Goal: Task Accomplishment & Management: Manage account settings

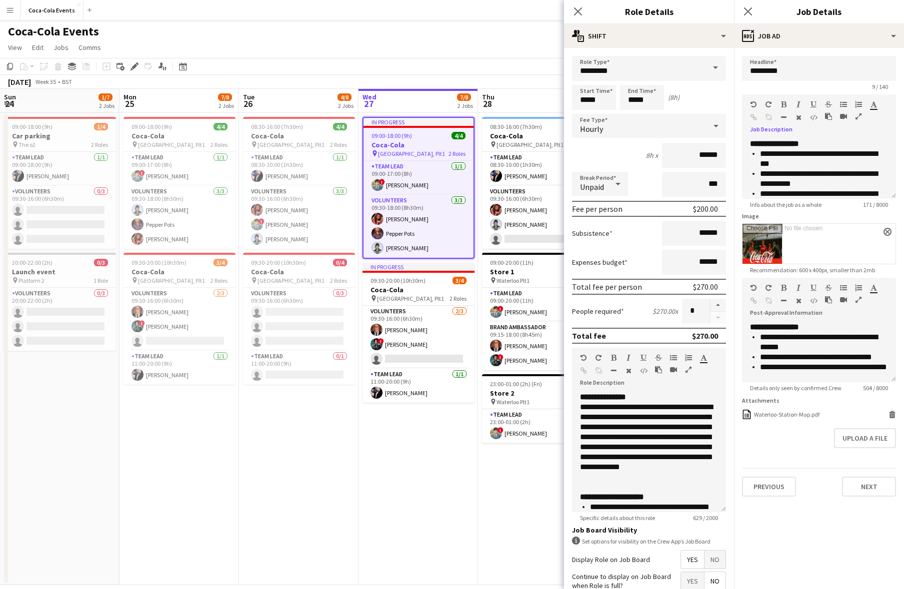
scroll to position [0, 239]
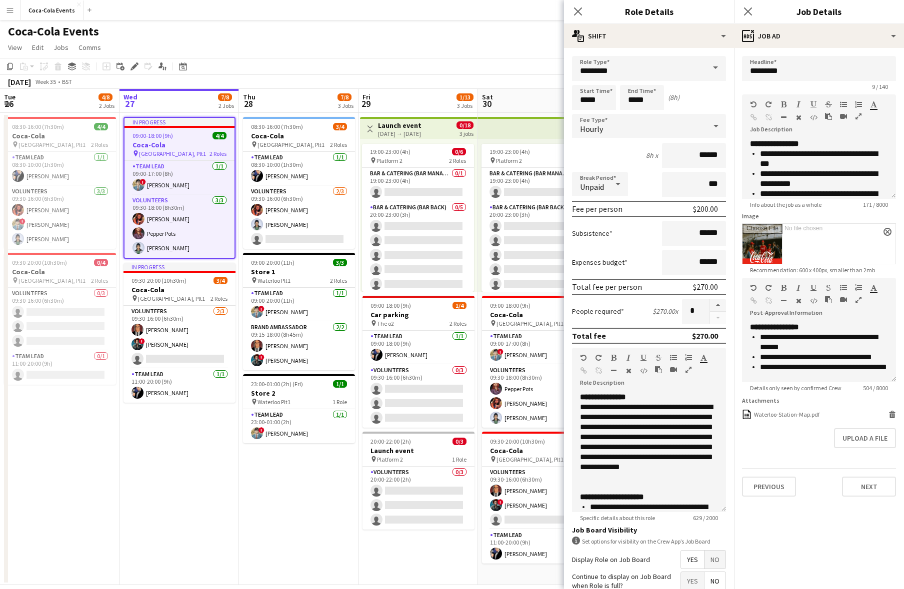
click at [510, 26] on div "Coca-Cola Events" at bounding box center [452, 29] width 904 height 19
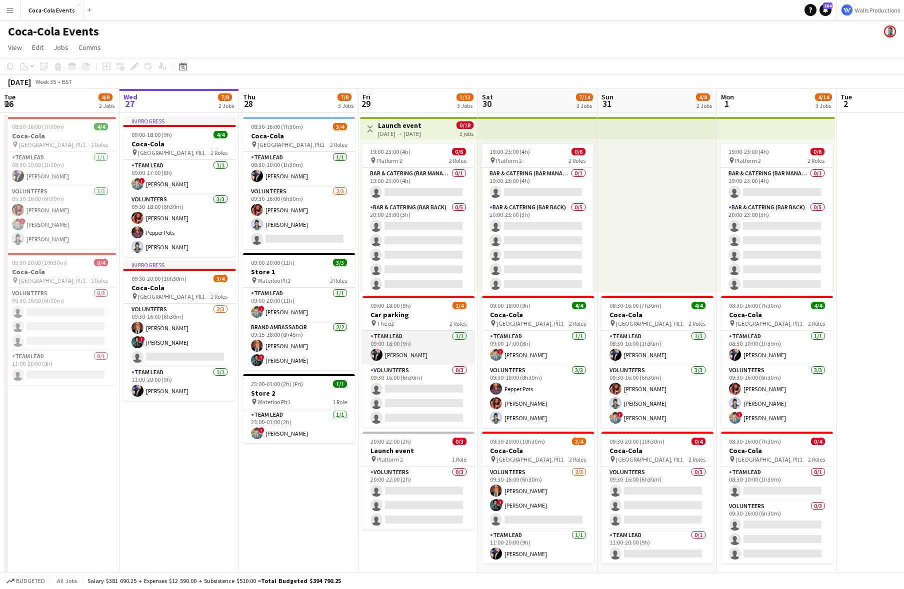
click at [418, 350] on app-card-role "Team Lead [DATE] 09:00-18:00 (9h) [PERSON_NAME]" at bounding box center [418, 348] width 112 height 34
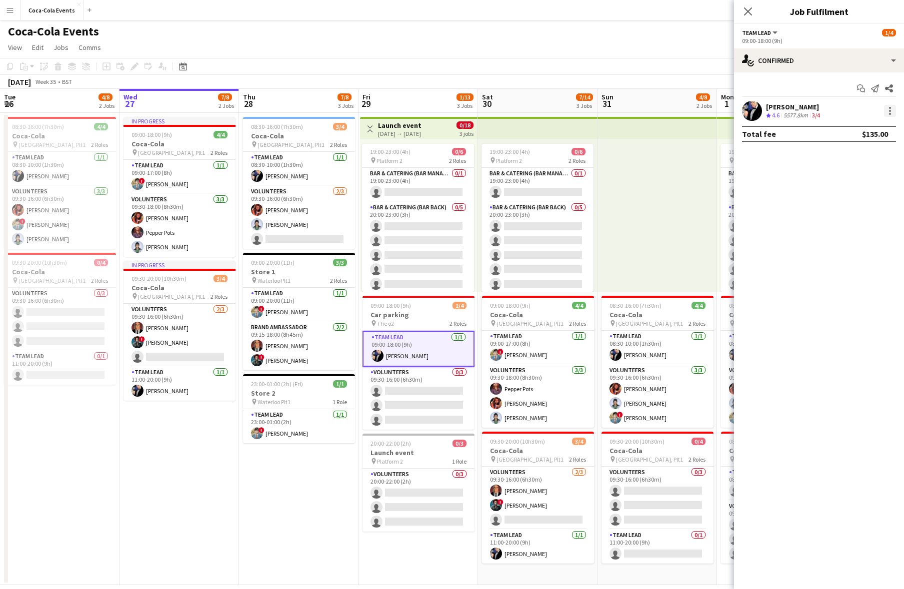
click at [892, 111] on div at bounding box center [890, 111] width 12 height 12
click at [849, 222] on span "Remove" at bounding box center [841, 225] width 30 height 8
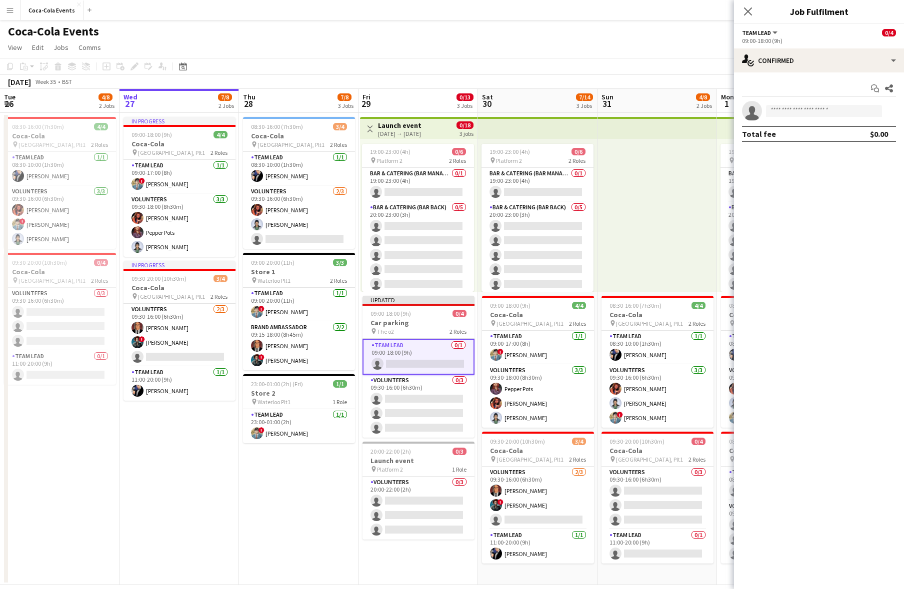
click at [623, 54] on app-page-menu "View Day view expanded Day view collapsed Month view Date picker Jump to [DATE]…" at bounding box center [452, 48] width 904 height 19
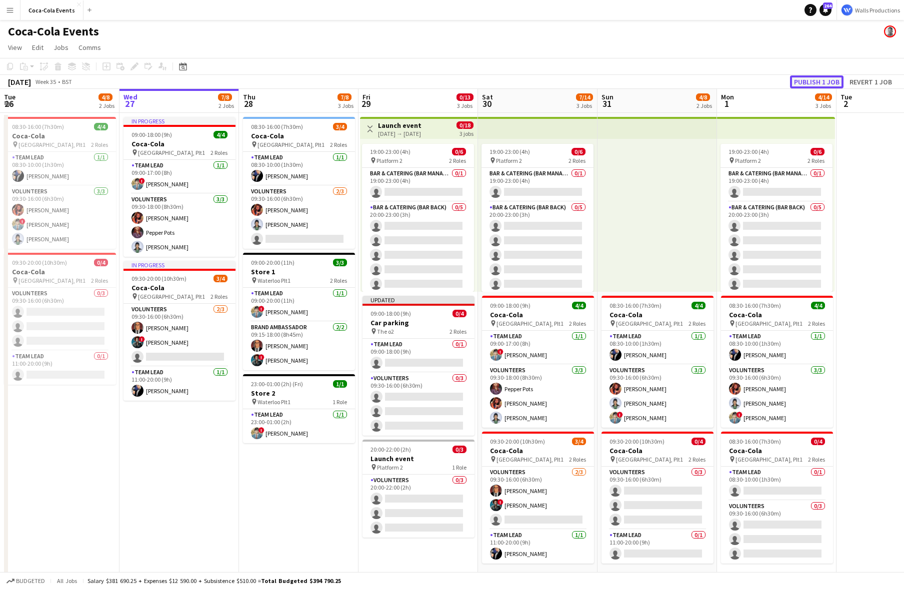
click at [812, 81] on button "Publish 1 job" at bounding box center [816, 81] width 53 height 13
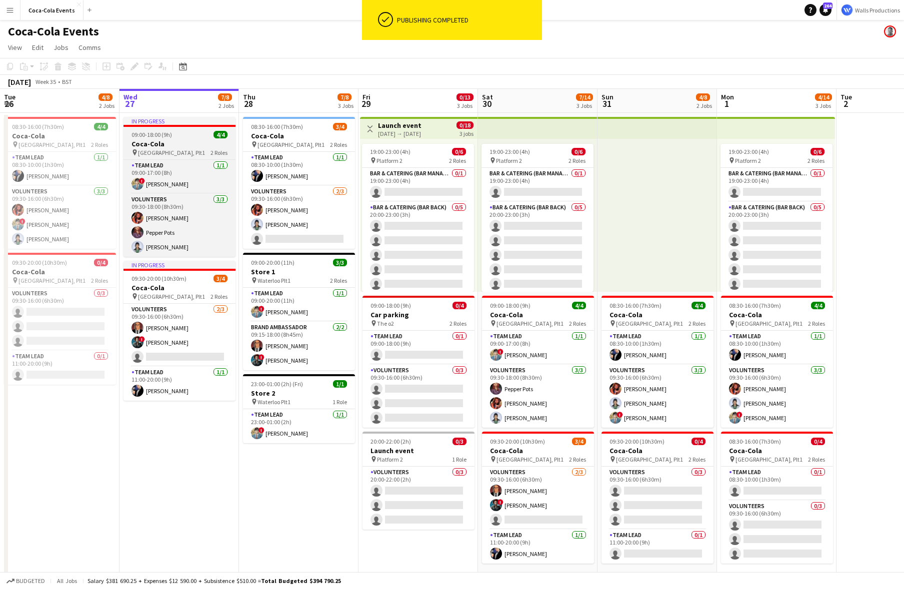
click at [165, 140] on h3 "Coca-Cola" at bounding box center [179, 143] width 112 height 9
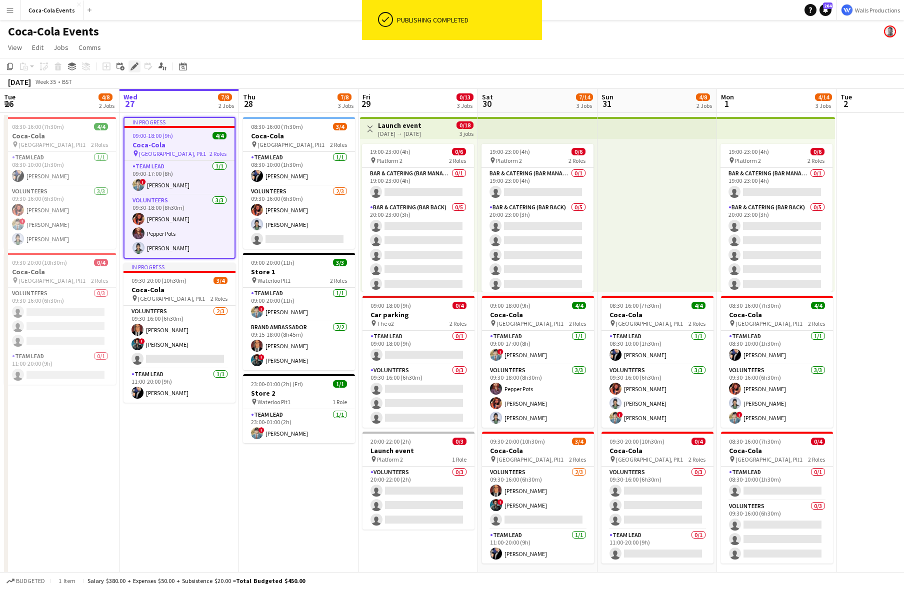
click at [134, 67] on icon at bounding box center [133, 66] width 5 height 5
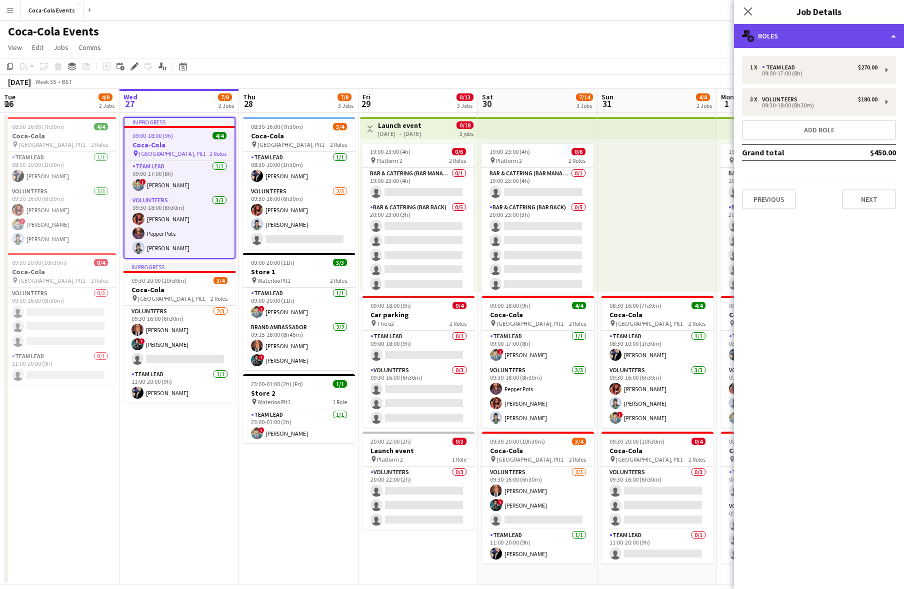
click at [804, 34] on div "multiple-users-add Roles" at bounding box center [819, 36] width 170 height 24
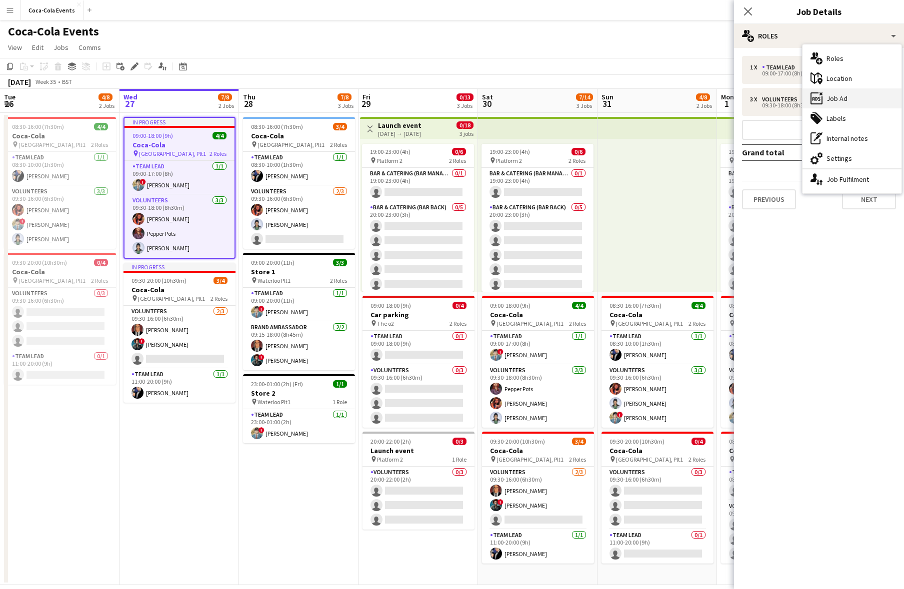
click at [841, 94] on div "ads-window Job Ad" at bounding box center [851, 98] width 99 height 20
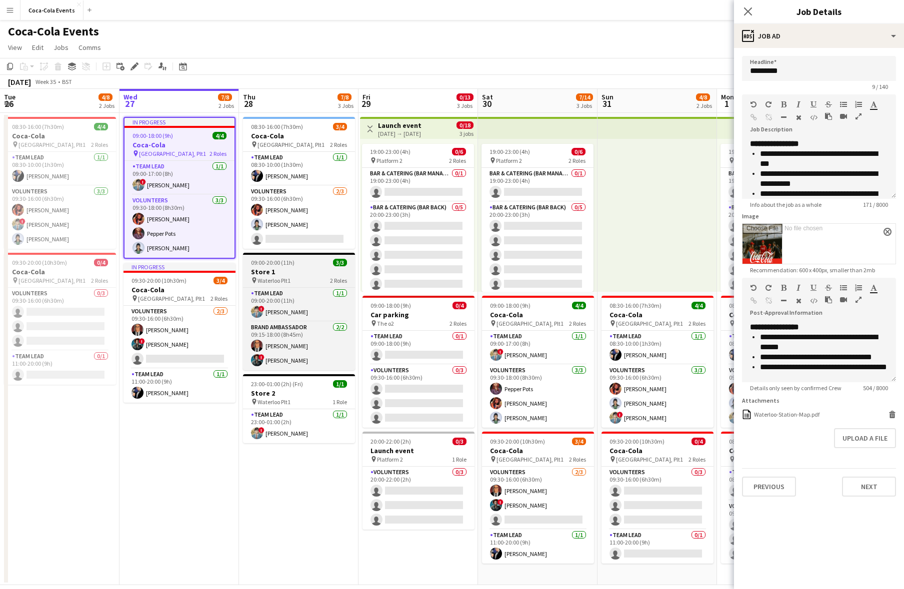
click at [297, 268] on h3 "Store 1" at bounding box center [299, 271] width 112 height 9
type input "*******"
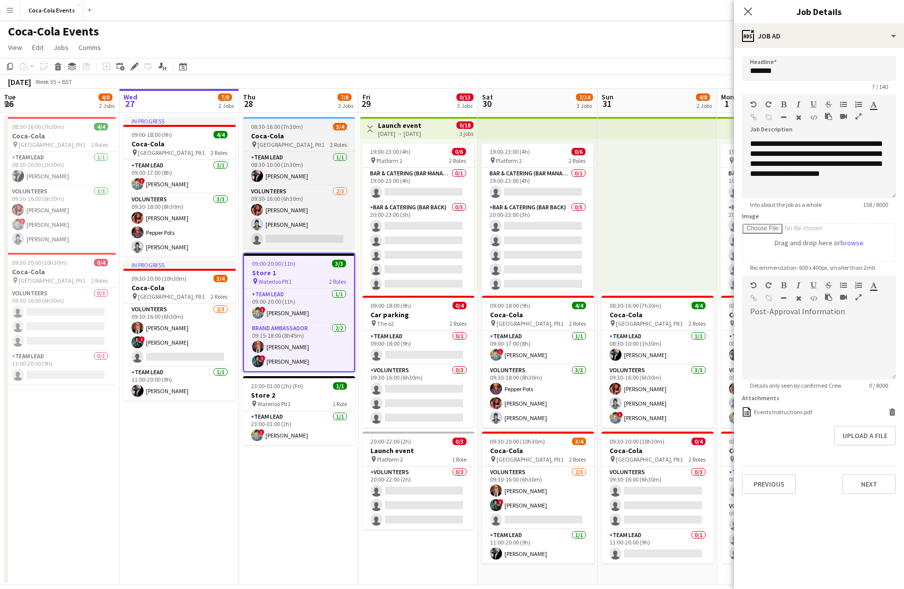
click at [286, 131] on h3 "Coca-Cola" at bounding box center [299, 135] width 112 height 9
type input "*********"
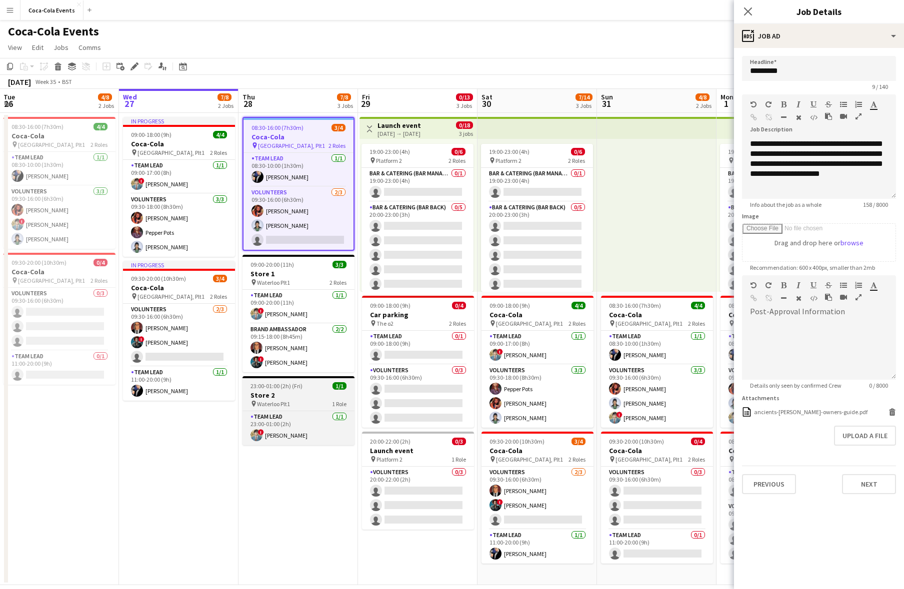
click at [285, 391] on h3 "Store 2" at bounding box center [298, 395] width 112 height 9
type input "*******"
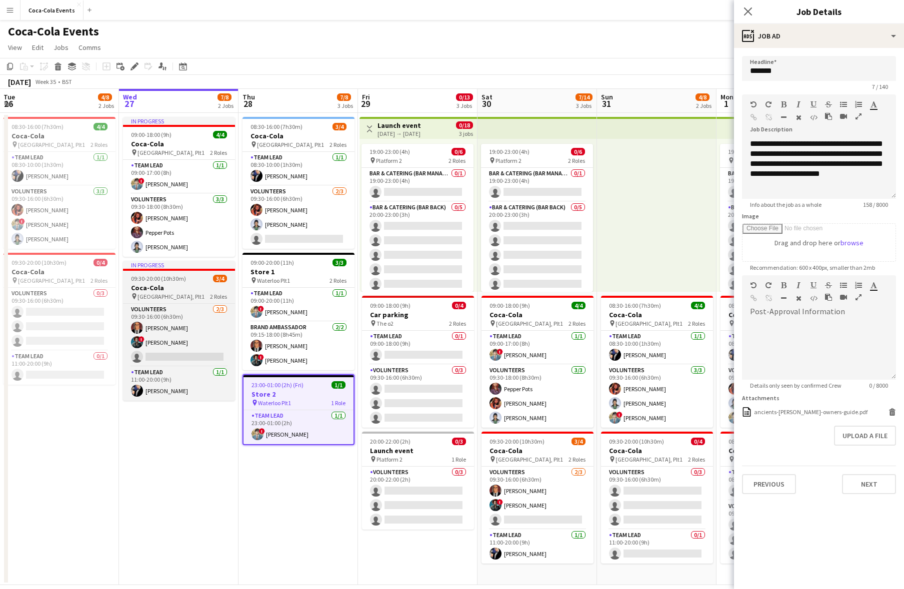
click at [179, 292] on h3 "Coca-Cola" at bounding box center [179, 287] width 112 height 9
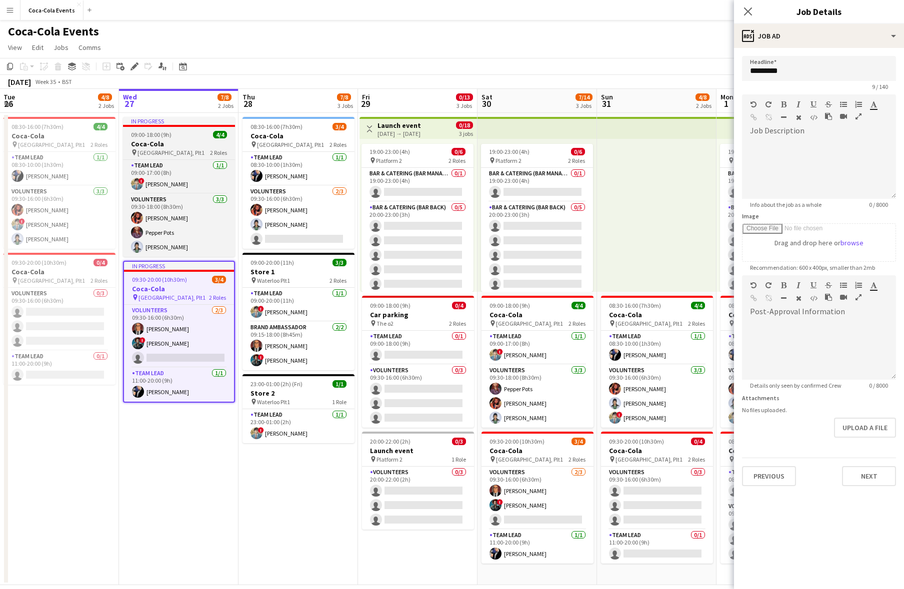
click at [168, 139] on h3 "Coca-Cola" at bounding box center [179, 143] width 112 height 9
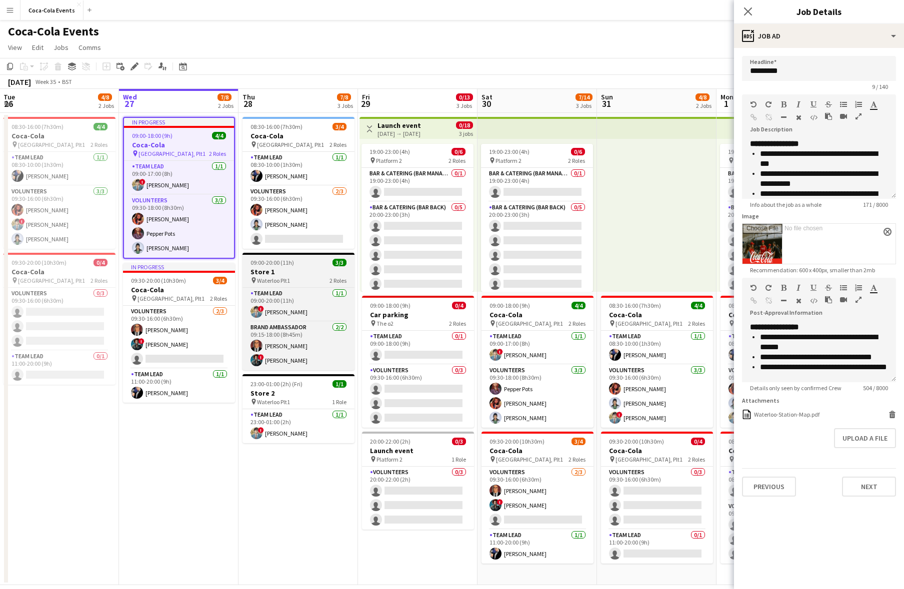
click at [284, 264] on span "09:00-20:00 (11h)" at bounding box center [271, 262] width 43 height 7
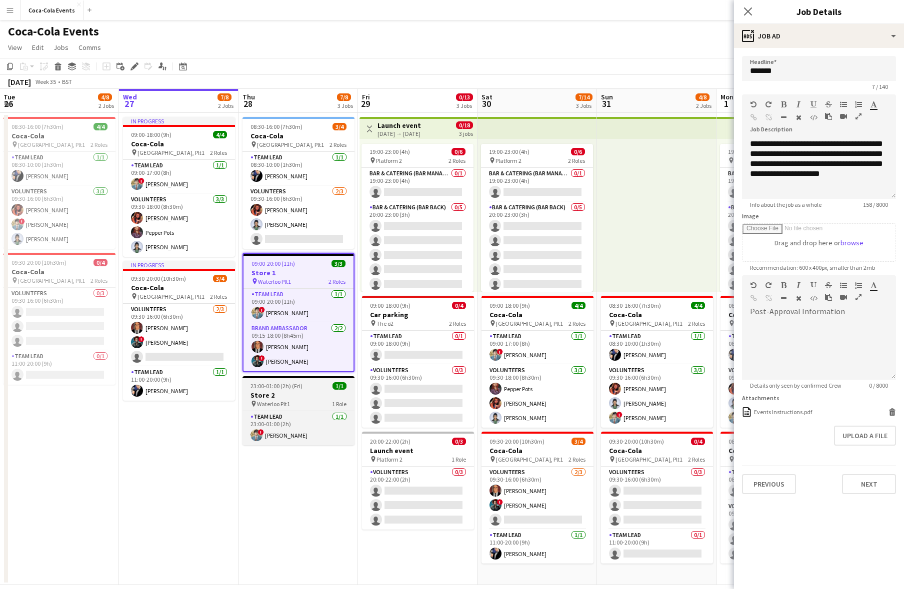
click at [277, 402] on span "Waterloo Plt1" at bounding box center [273, 403] width 33 height 7
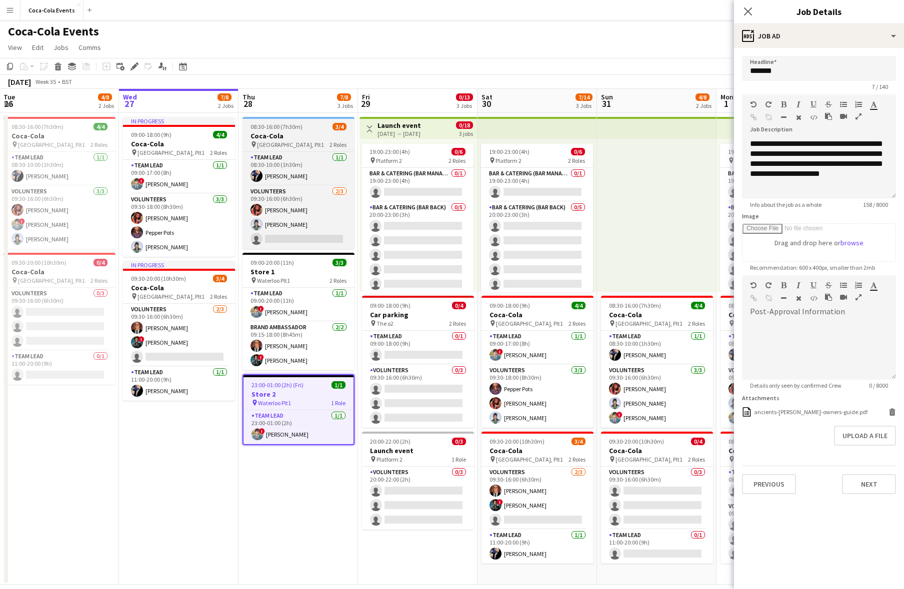
click at [280, 130] on span "08:30-16:00 (7h30m)" at bounding box center [276, 126] width 52 height 7
type input "*********"
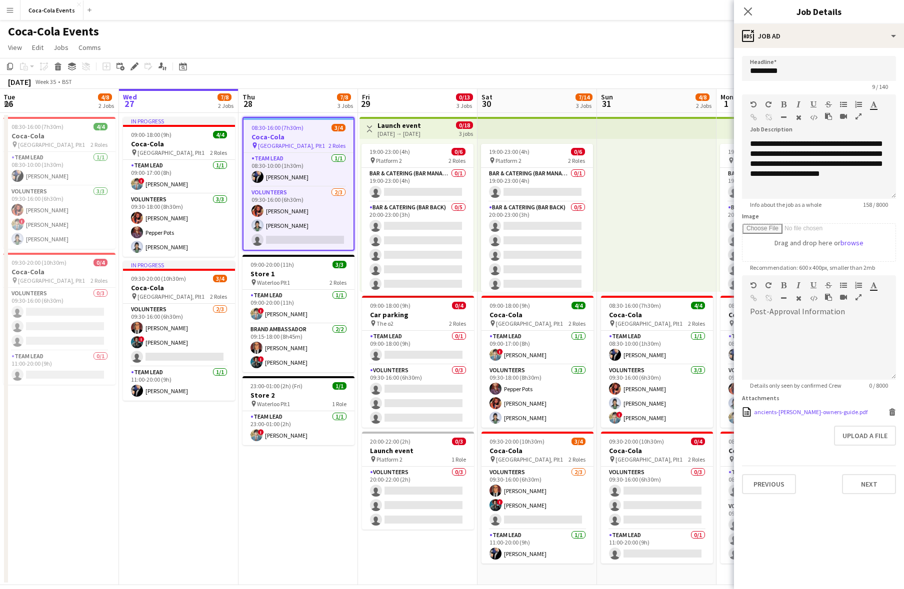
click at [892, 410] on icon at bounding box center [892, 409] width 6 height 2
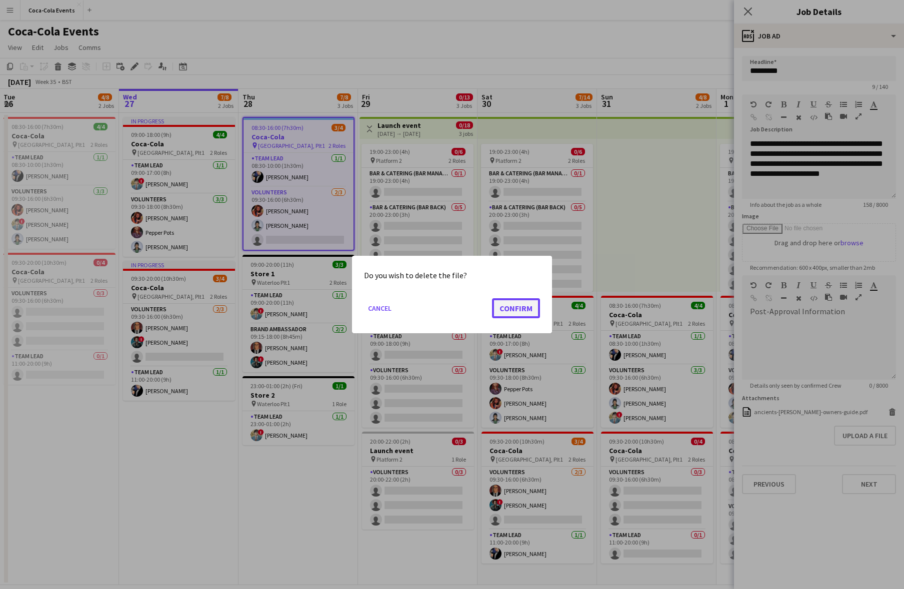
click at [524, 303] on button "Confirm" at bounding box center [516, 308] width 48 height 20
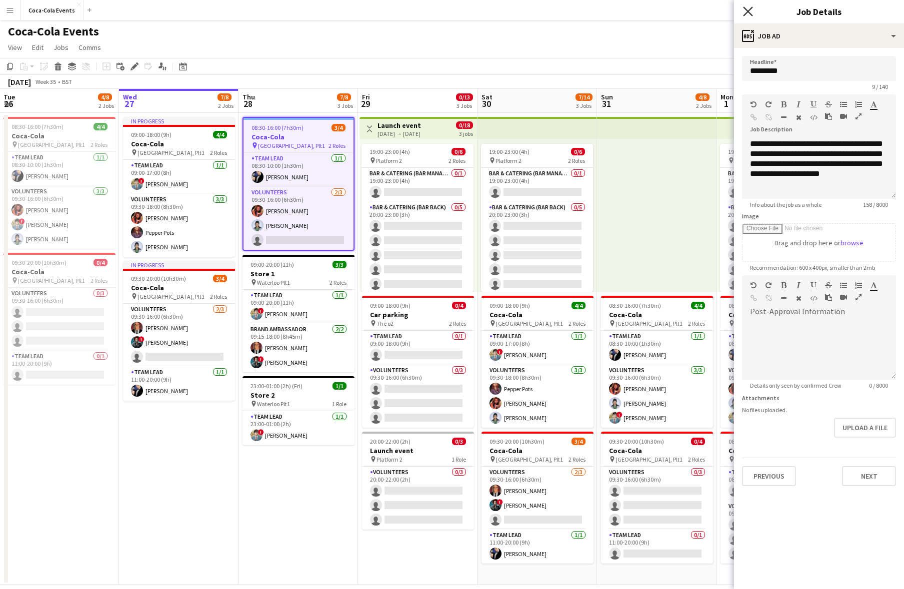
click at [749, 9] on icon "Close pop-in" at bounding box center [747, 10] width 9 height 9
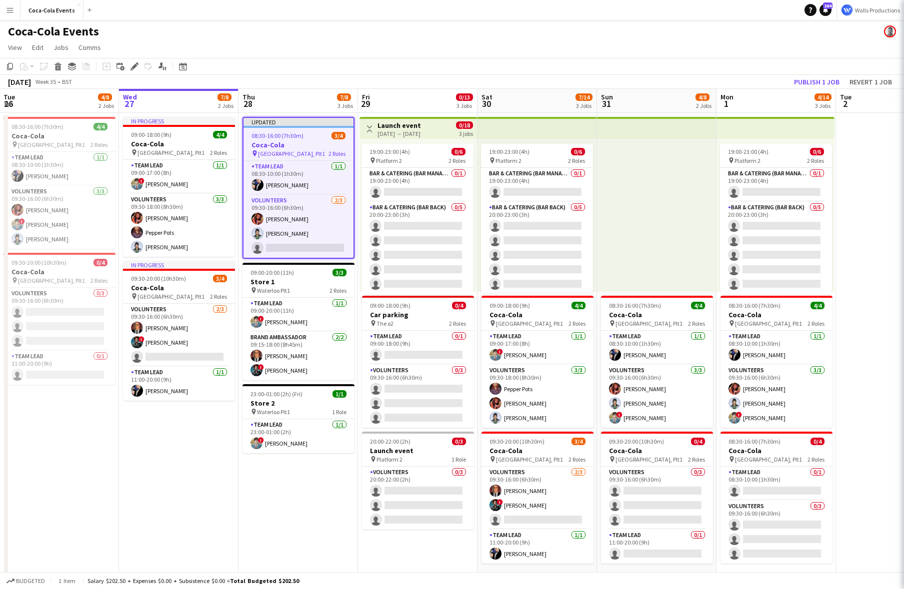
click at [700, 21] on div "Coca-Cola Events" at bounding box center [452, 29] width 904 height 19
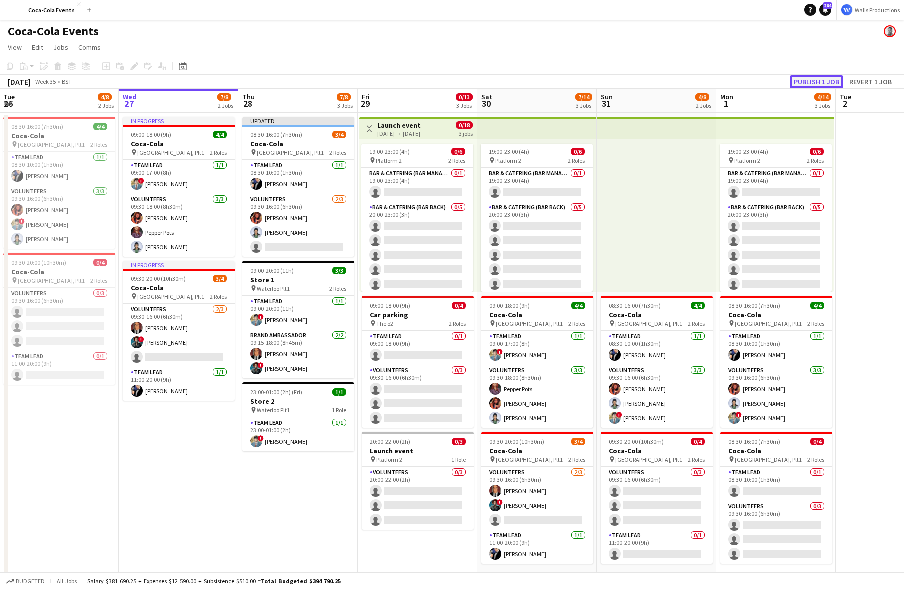
click at [809, 83] on button "Publish 1 job" at bounding box center [816, 81] width 53 height 13
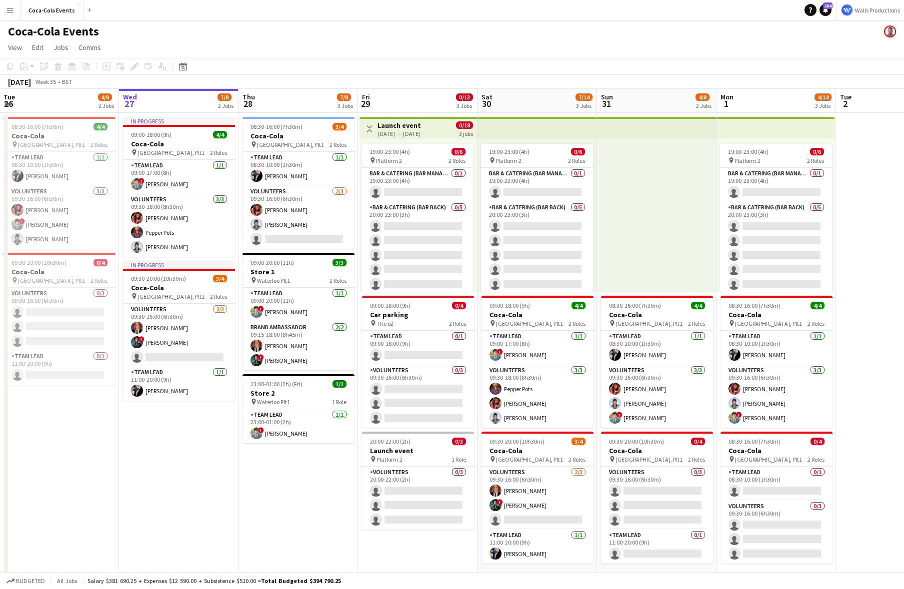
click at [16, 13] on button "Menu" at bounding box center [10, 10] width 20 height 20
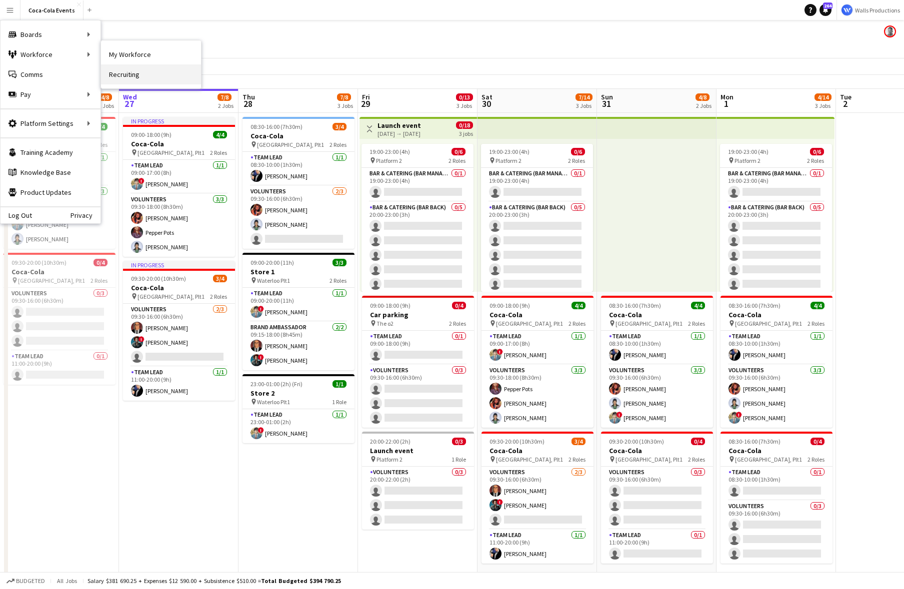
click at [121, 72] on link "Recruiting" at bounding box center [151, 74] width 100 height 20
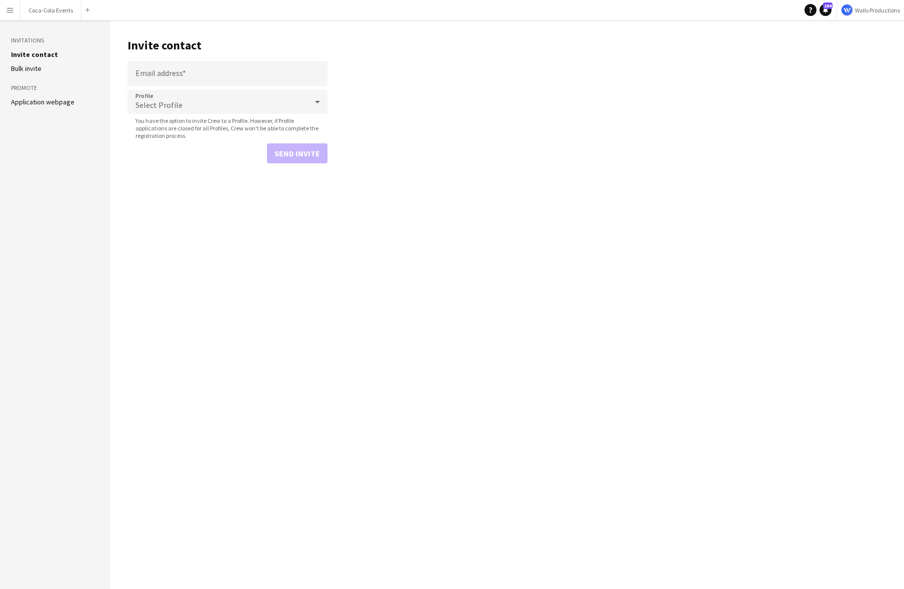
click at [37, 102] on link "Application webpage" at bounding box center [42, 101] width 63 height 9
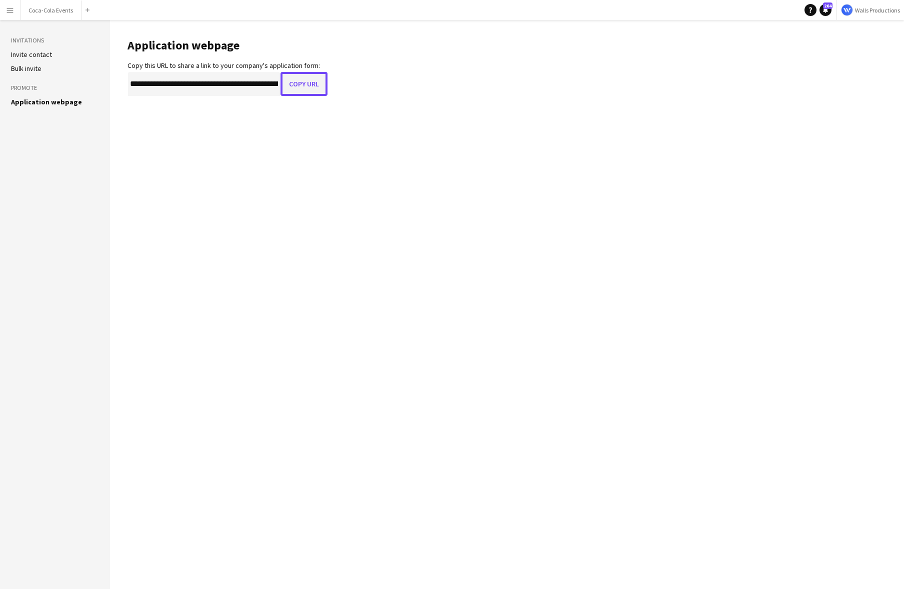
click at [309, 81] on button "Copy URL" at bounding box center [303, 84] width 47 height 24
click at [8, 15] on button "Menu" at bounding box center [10, 10] width 20 height 20
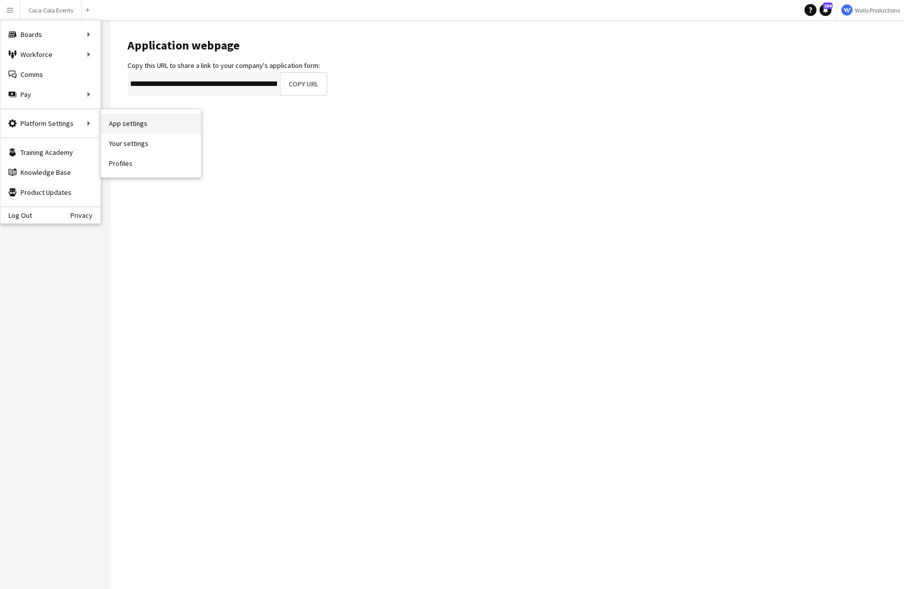
click at [123, 127] on link "App settings" at bounding box center [151, 123] width 100 height 20
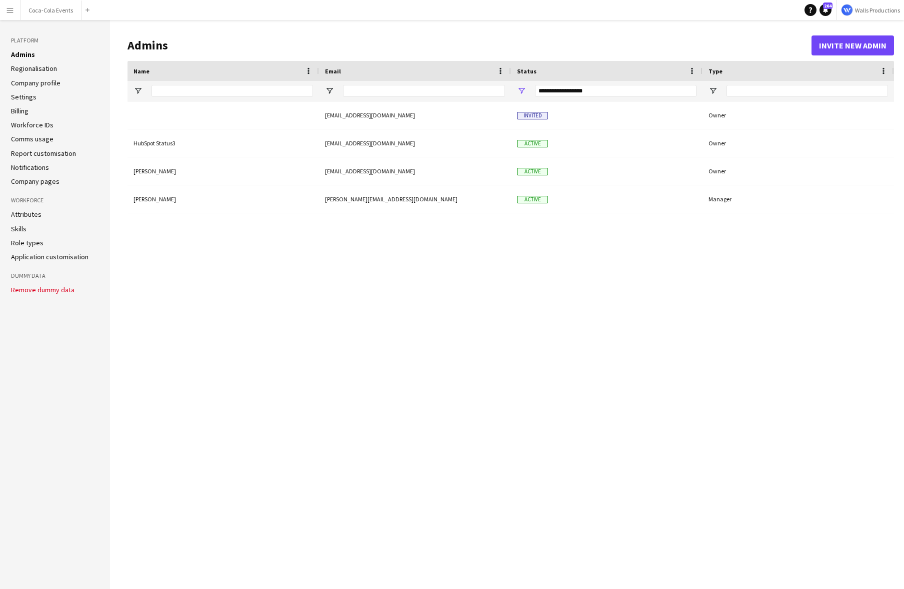
click at [56, 256] on link "Application customisation" at bounding box center [49, 256] width 77 height 9
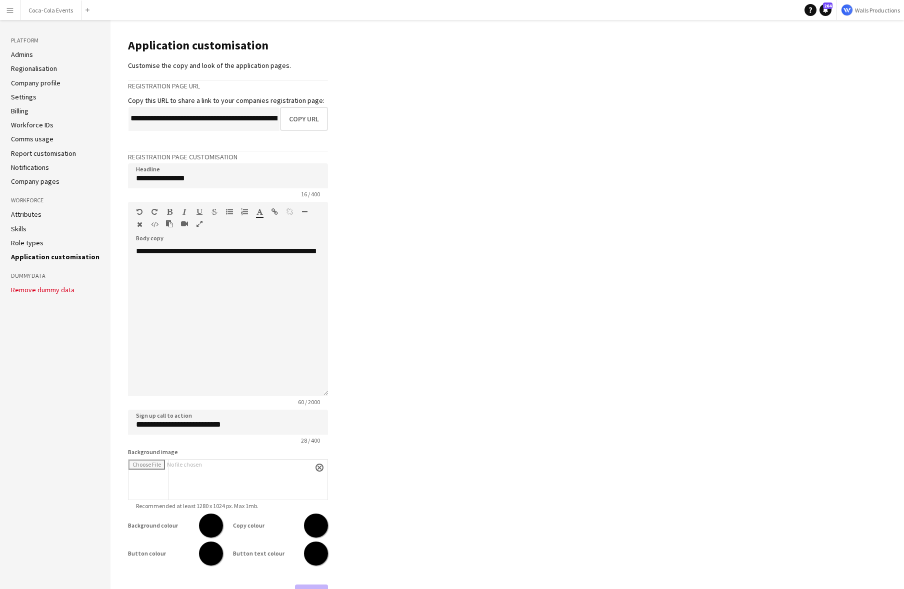
scroll to position [30, 0]
